Goal: Find contact information: Find contact information

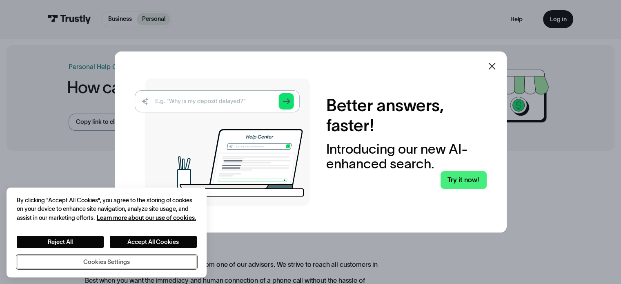
click at [85, 258] on button "Cookies Settings" at bounding box center [107, 262] width 180 height 14
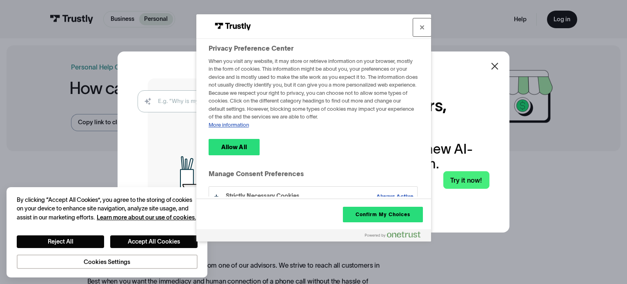
click at [425, 24] on button "Close" at bounding box center [422, 27] width 18 height 18
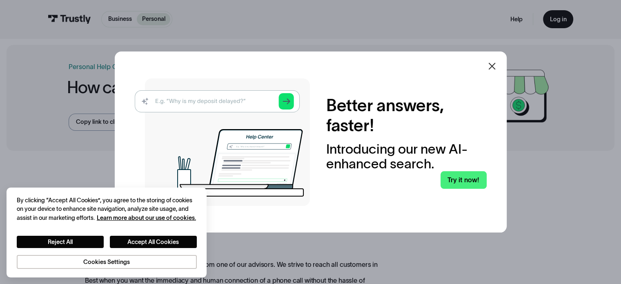
click at [497, 62] on icon at bounding box center [492, 66] width 10 height 10
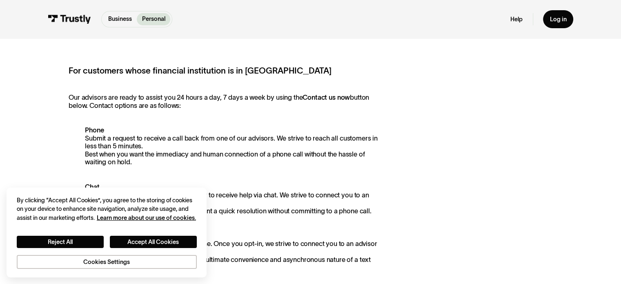
scroll to position [122, 0]
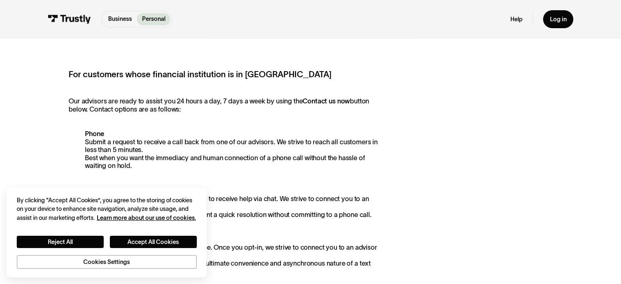
click at [87, 140] on p "Phone Submit a request to receive a call back from one of our advisors. We stri…" at bounding box center [224, 150] width 311 height 40
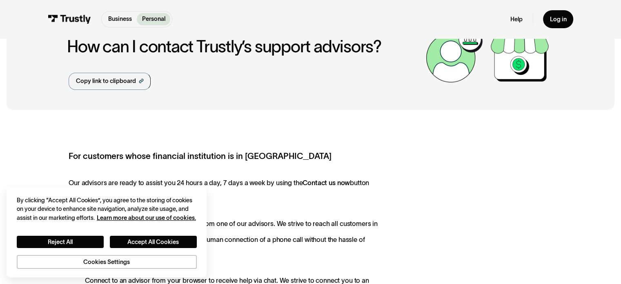
scroll to position [0, 0]
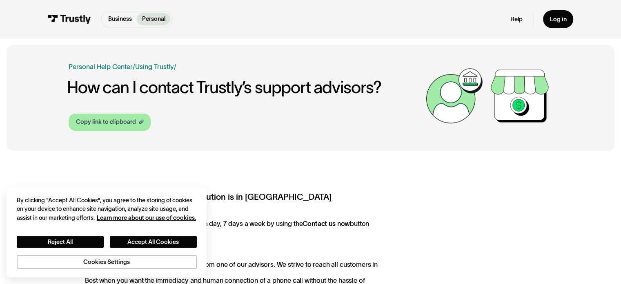
click at [142, 122] on icon at bounding box center [141, 120] width 3 height 3
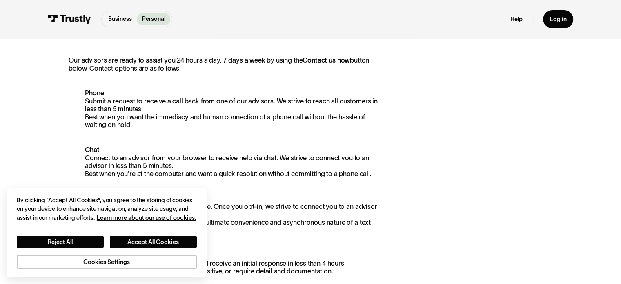
scroll to position [204, 0]
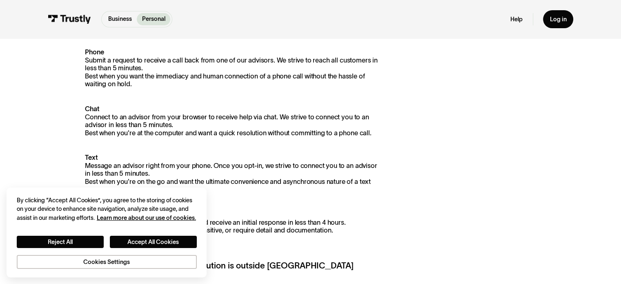
click at [91, 109] on strong "Chat" at bounding box center [92, 108] width 14 height 7
click at [140, 239] on button "Accept All Cookies" at bounding box center [153, 242] width 87 height 13
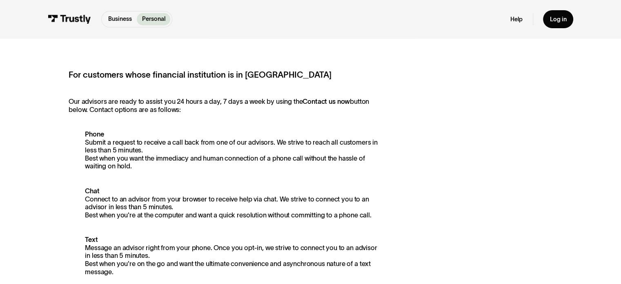
scroll to position [122, 0]
drag, startPoint x: 95, startPoint y: 130, endPoint x: 169, endPoint y: 133, distance: 74.4
click at [160, 132] on div "For customers whose financial institution is in North America Our advisors are …" at bounding box center [224, 231] width 311 height 326
click at [190, 141] on p "Phone Submit a request to receive a call back from one of our advisors. We stri…" at bounding box center [224, 150] width 311 height 40
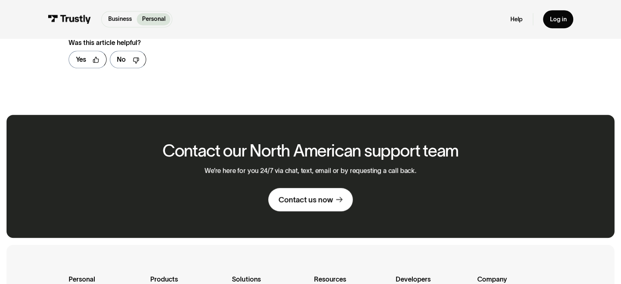
scroll to position [531, 0]
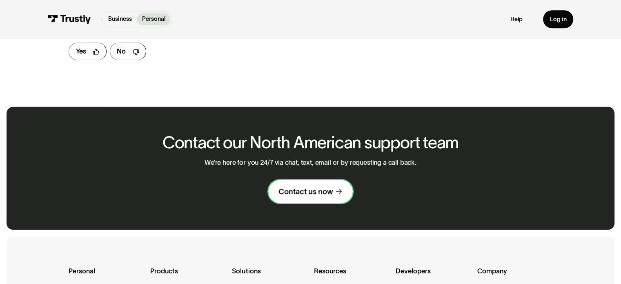
click at [316, 190] on div "Contact us now" at bounding box center [305, 192] width 54 height 10
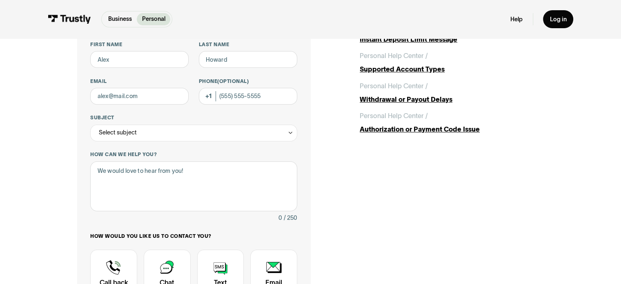
scroll to position [41, 0]
